Goal: Transaction & Acquisition: Book appointment/travel/reservation

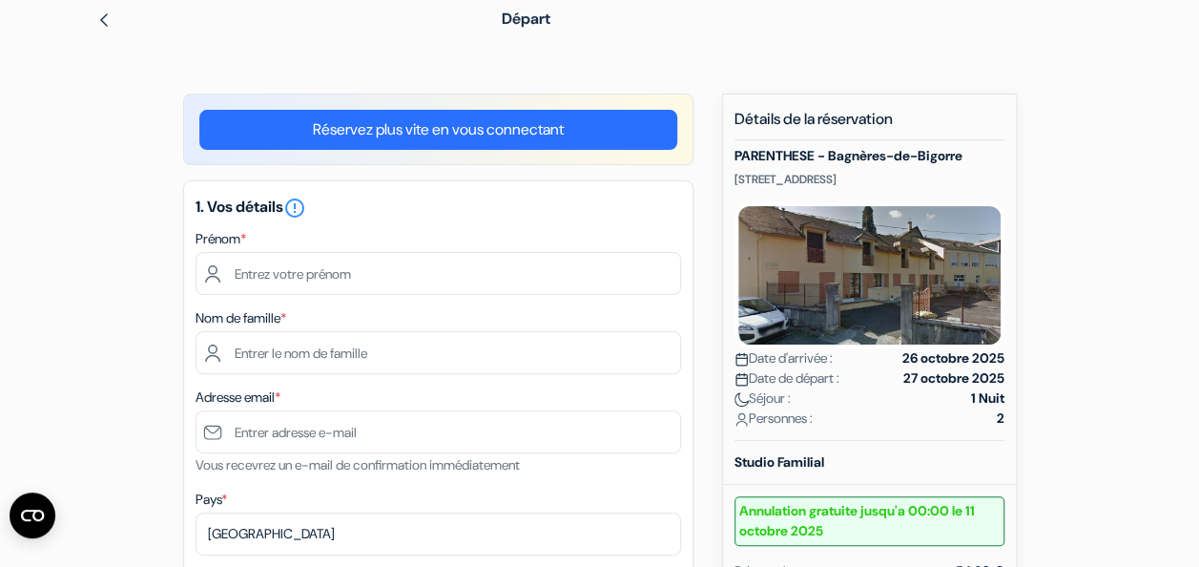
scroll to position [72, 0]
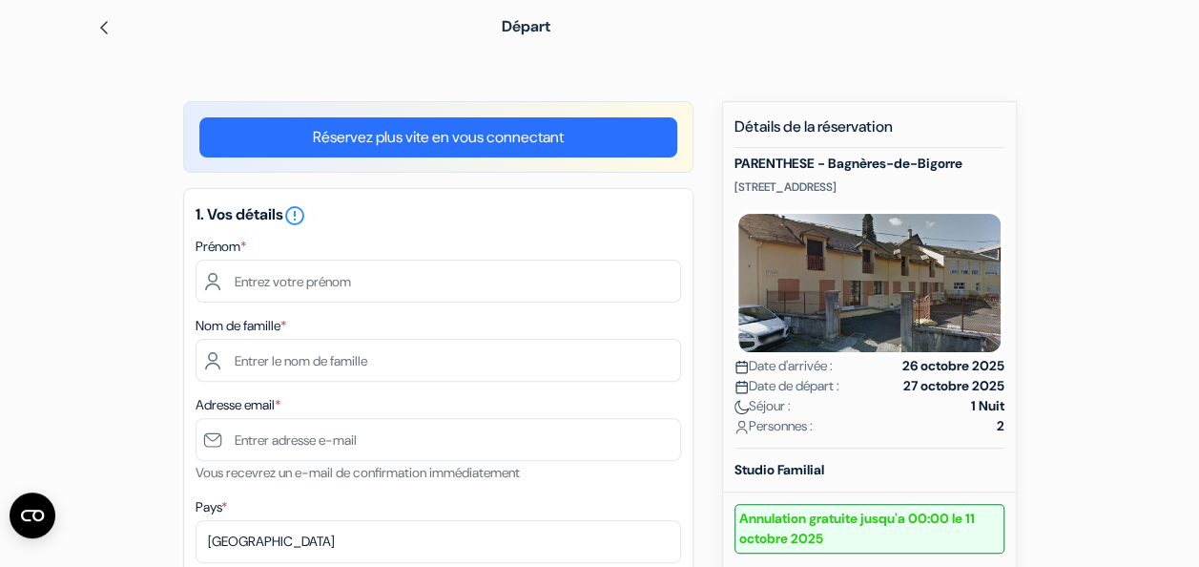
click at [325, 306] on div "1. Vos détails error_outline Prénom * Nom de famille * Adresse email * Vous rec…" at bounding box center [438, 518] width 510 height 660
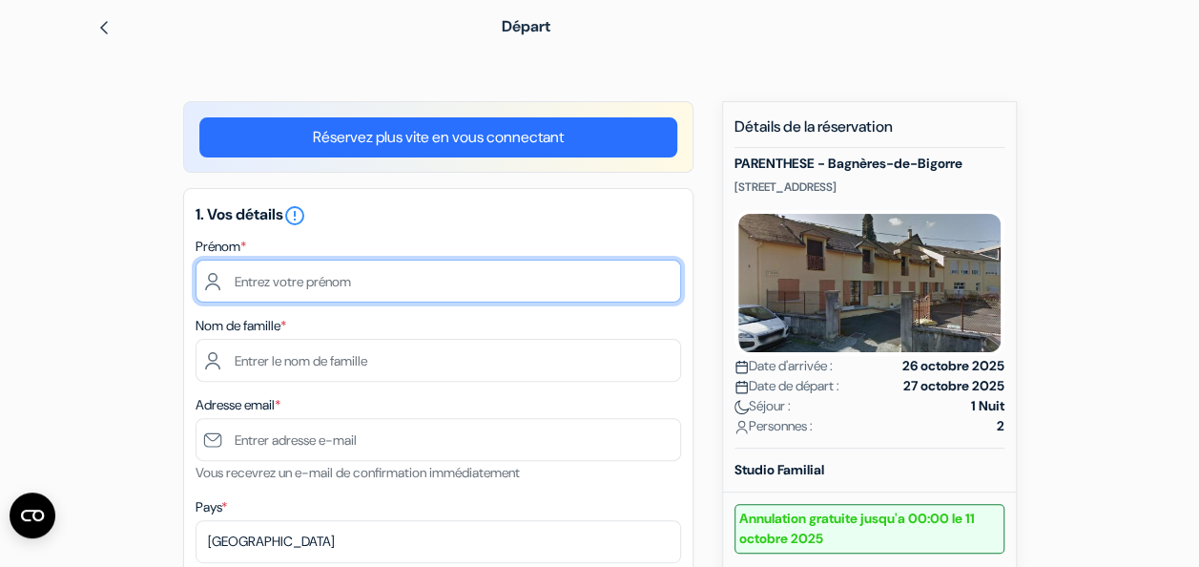
click at [313, 284] on input "text" at bounding box center [438, 280] width 485 height 43
type input "Mélissa"
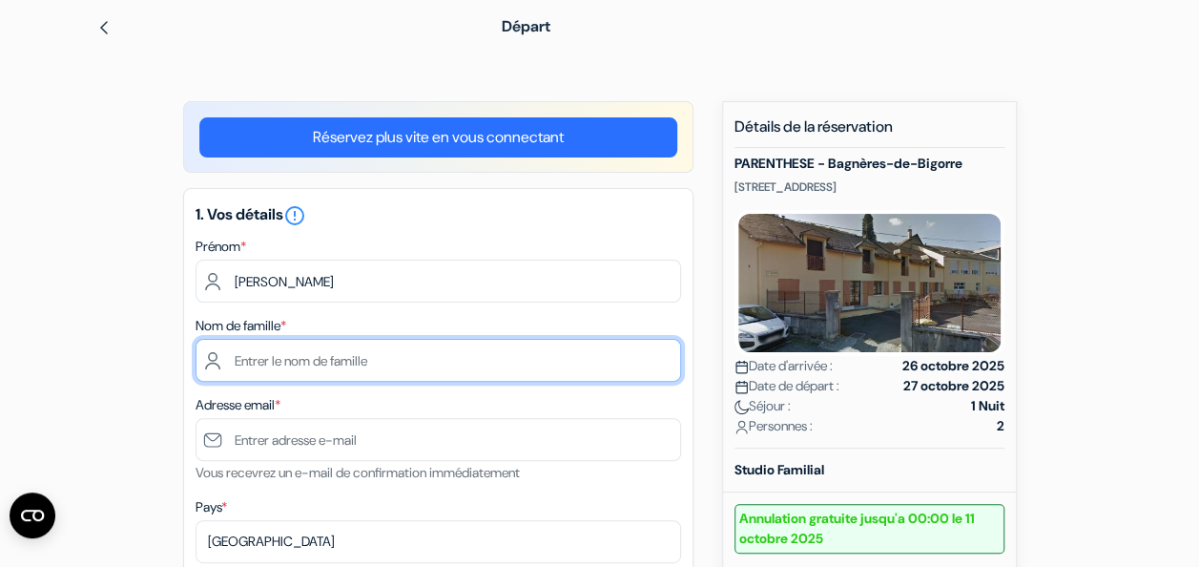
type input "TOPPANI"
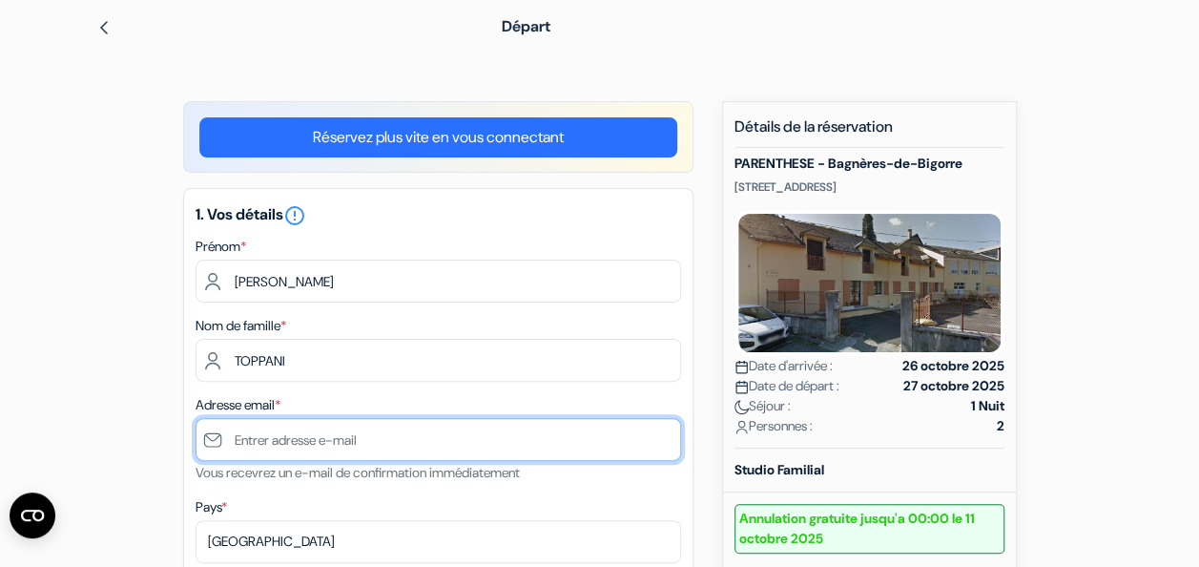
type input "[EMAIL_ADDRESS][DOMAIN_NAME]"
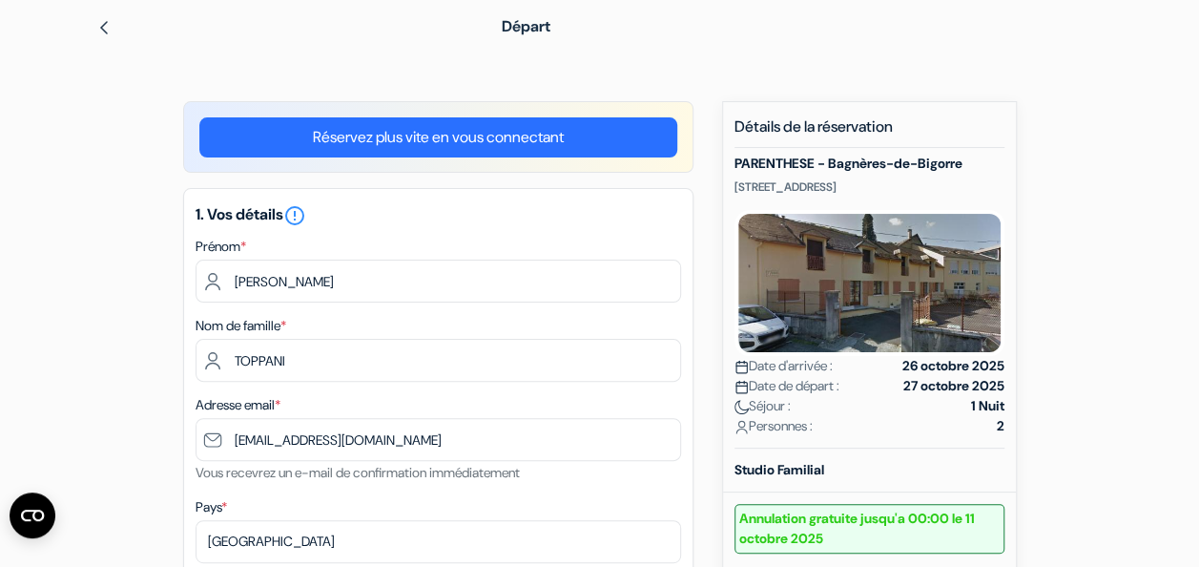
type input "0749409579"
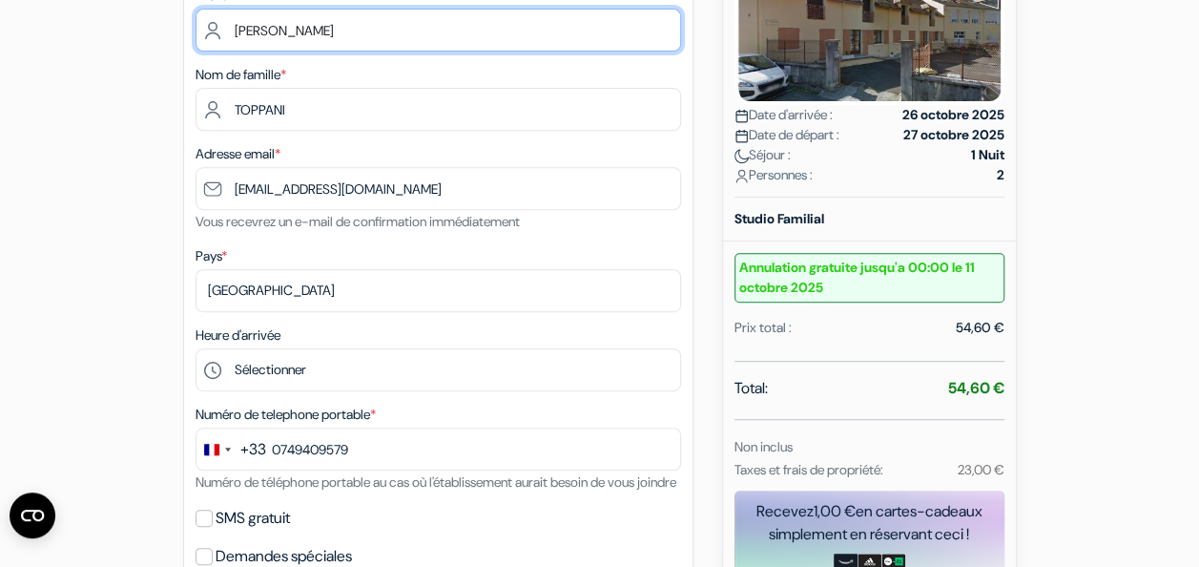
scroll to position [415, 0]
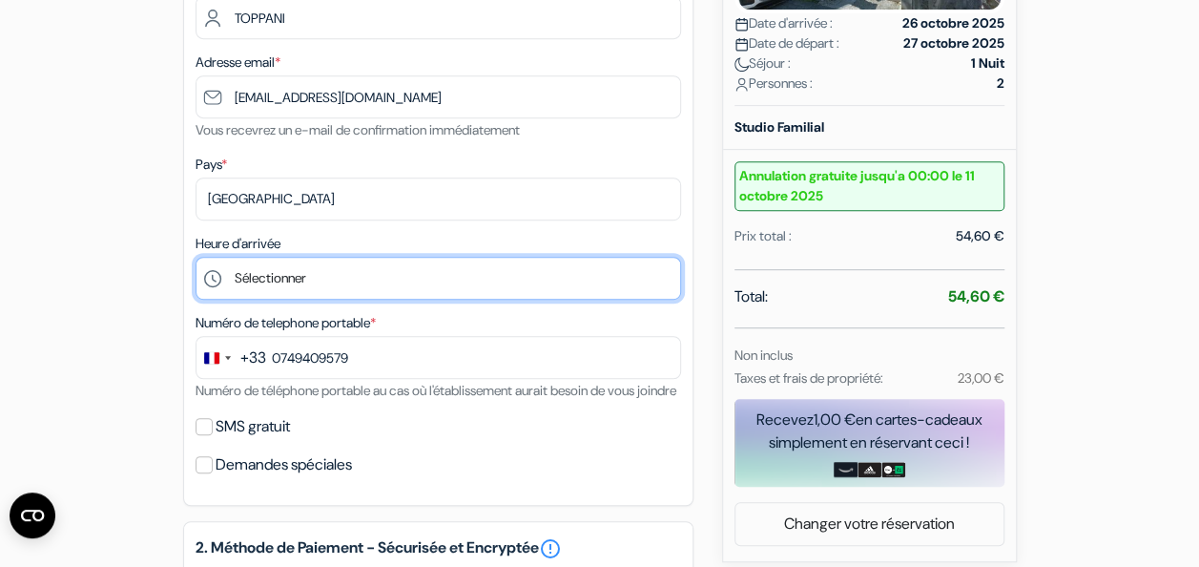
click at [445, 279] on select "Sélectionner 16:00 17:00 18:00 19:00 20:00 21:00 22:00 23:00 0:00" at bounding box center [438, 278] width 485 height 43
select select "16"
click at [196, 258] on select "Sélectionner 16:00 17:00 18:00 19:00 20:00 21:00 22:00 23:00 0:00" at bounding box center [438, 278] width 485 height 43
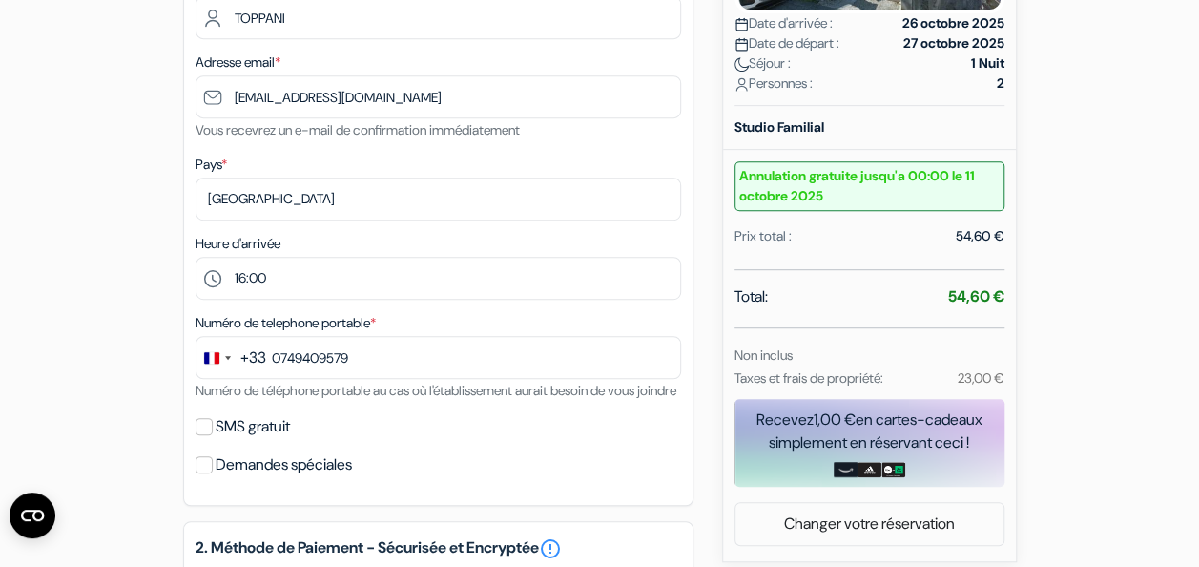
click at [215, 440] on div "SMS gratuit" at bounding box center [438, 426] width 485 height 27
click at [205, 435] on input "SMS gratuit" at bounding box center [204, 426] width 17 height 17
checkbox input "true"
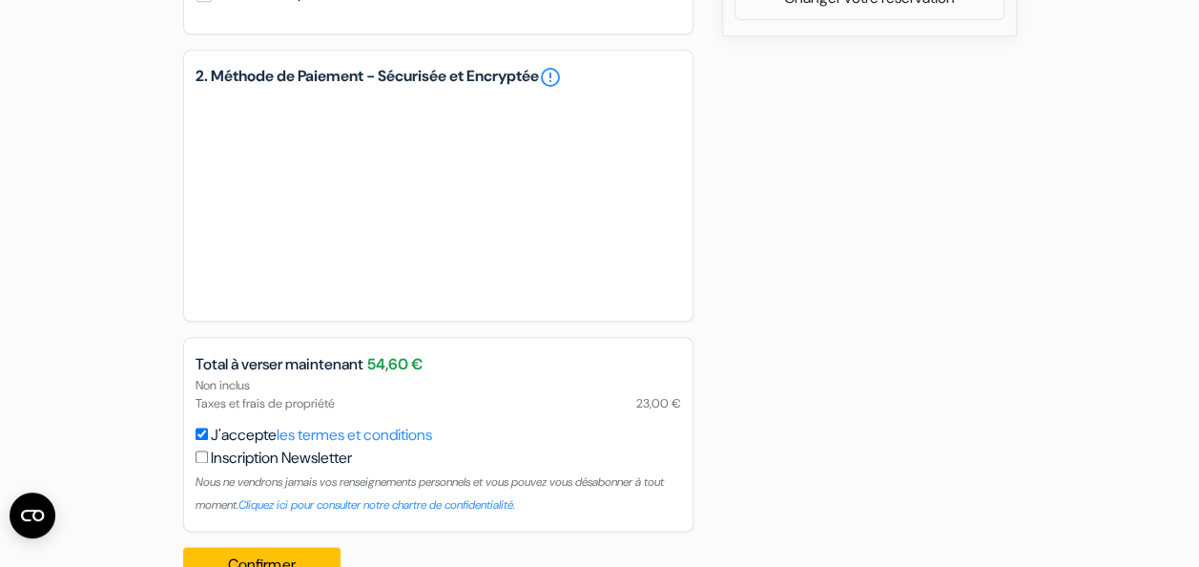
scroll to position [1015, 0]
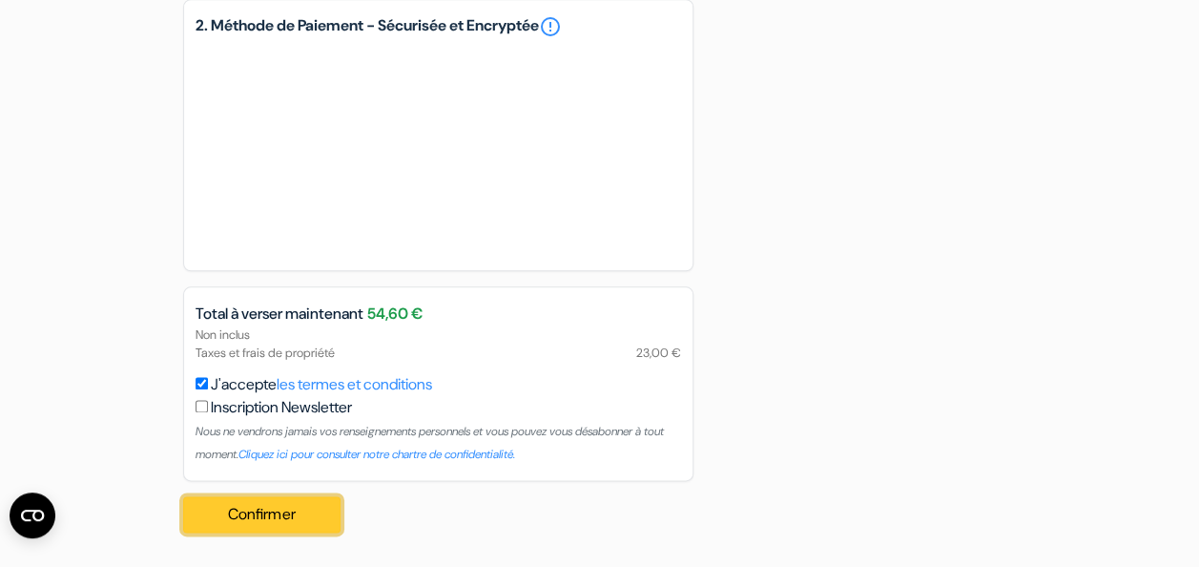
click at [272, 513] on button "Confirmer Loading..." at bounding box center [262, 514] width 158 height 36
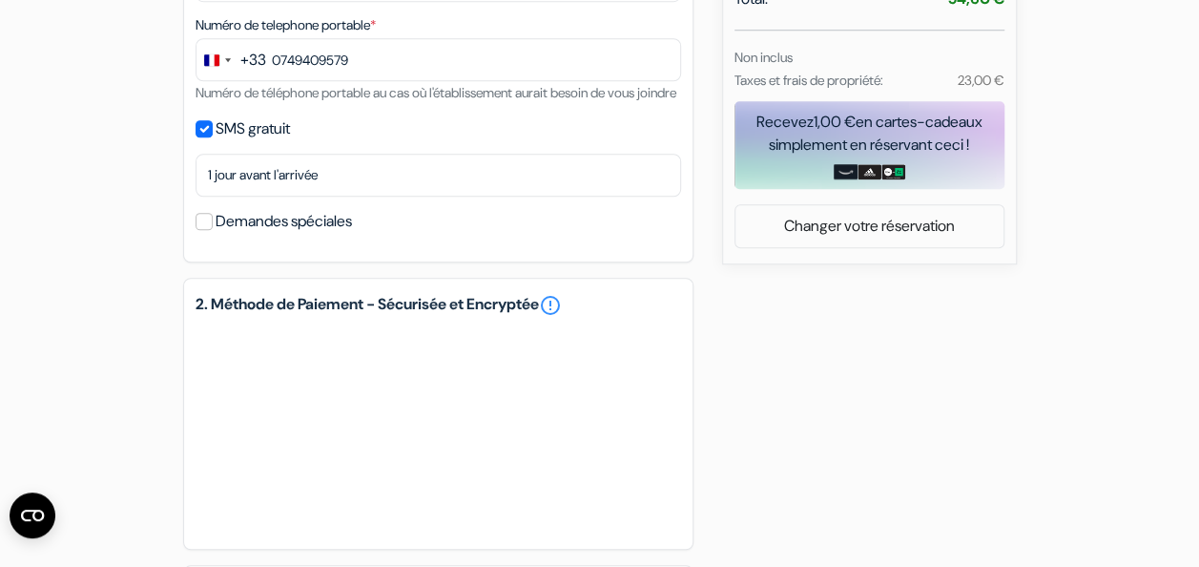
drag, startPoint x: 1196, startPoint y: 320, endPoint x: 1185, endPoint y: 267, distance: 54.6
click at [1185, 267] on form "Départ add_box PARENTHESE - Bagnères-de-Bigorre 1 Rue du Martinet, Bagnères-de-…" at bounding box center [599, 69] width 1199 height 1418
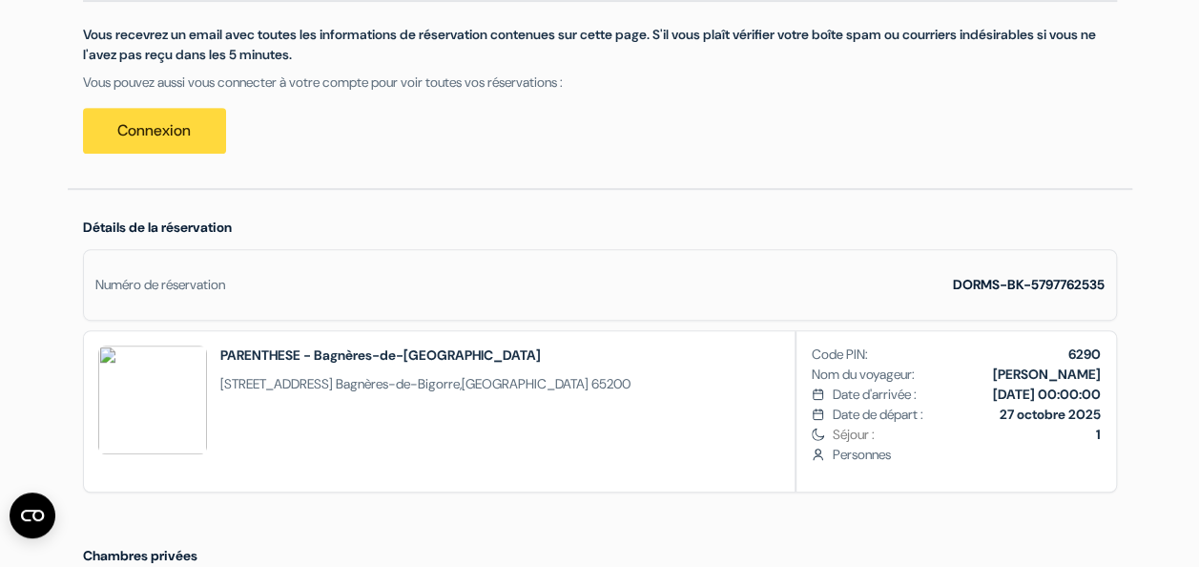
scroll to position [348, 0]
